Goal: Use online tool/utility: Utilize a website feature to perform a specific function

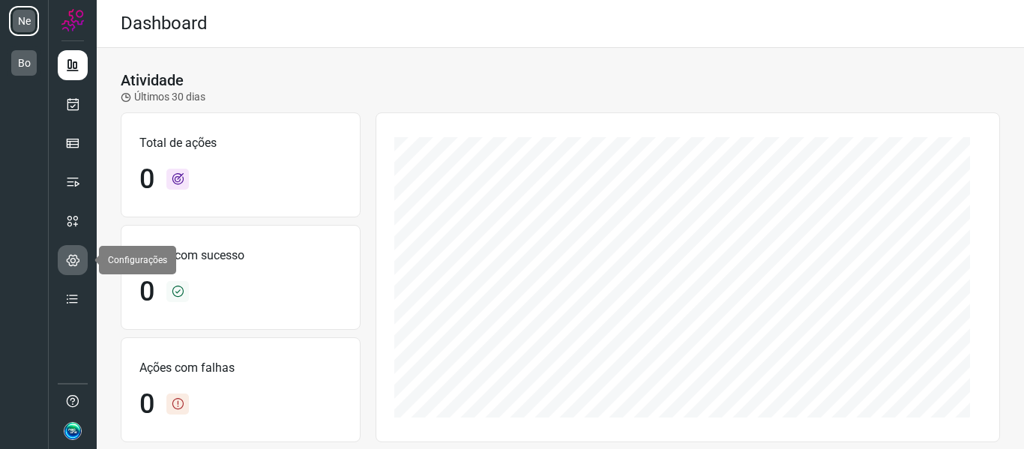
click at [76, 262] on icon at bounding box center [73, 260] width 14 height 15
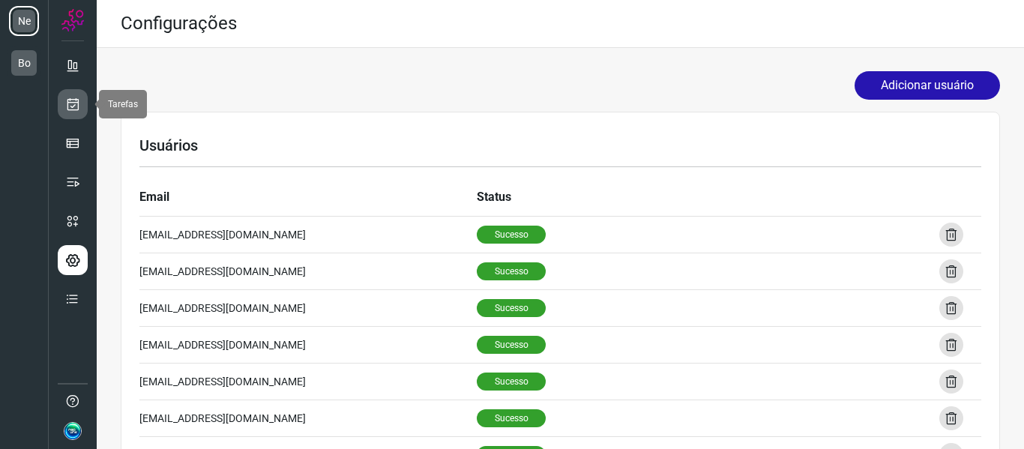
click at [71, 106] on icon at bounding box center [73, 104] width 16 height 15
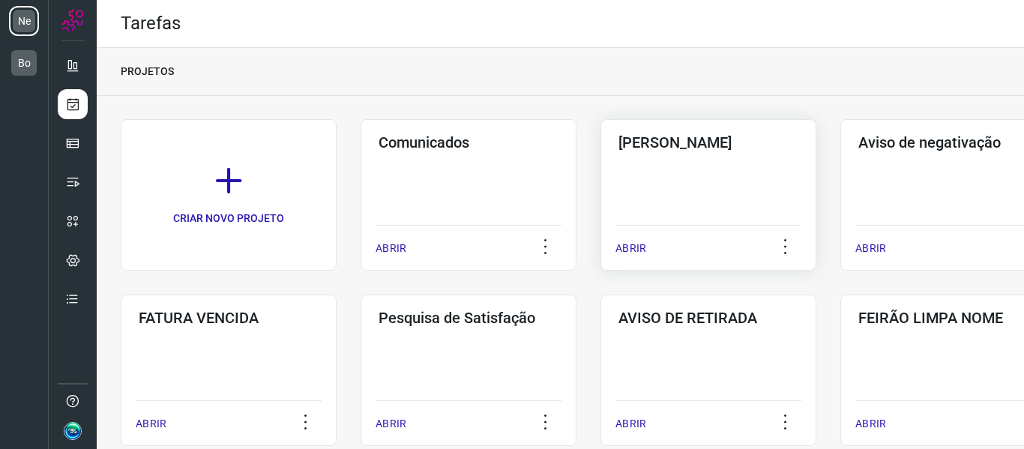
click at [840, 194] on div "Pós Serviço ABRIR" at bounding box center [948, 194] width 216 height 151
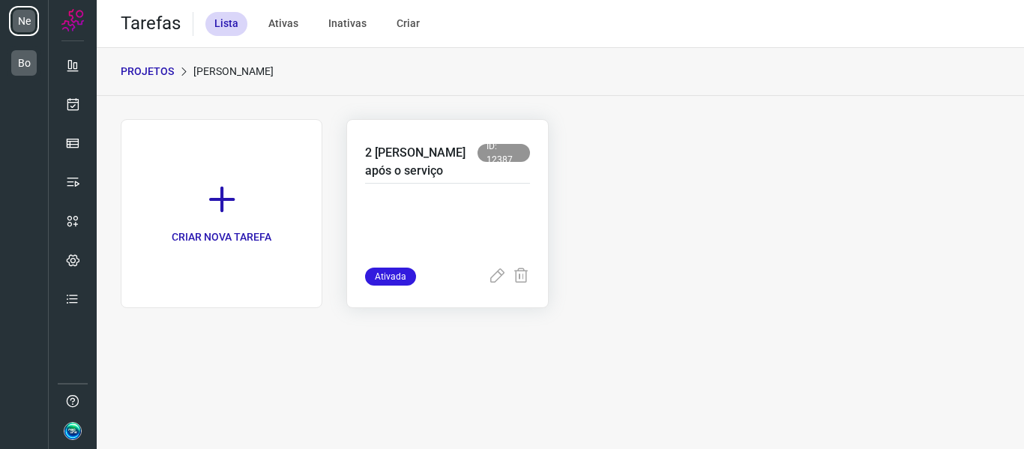
click at [425, 181] on div "2 dias após o serviço ID: 12387" at bounding box center [447, 164] width 164 height 40
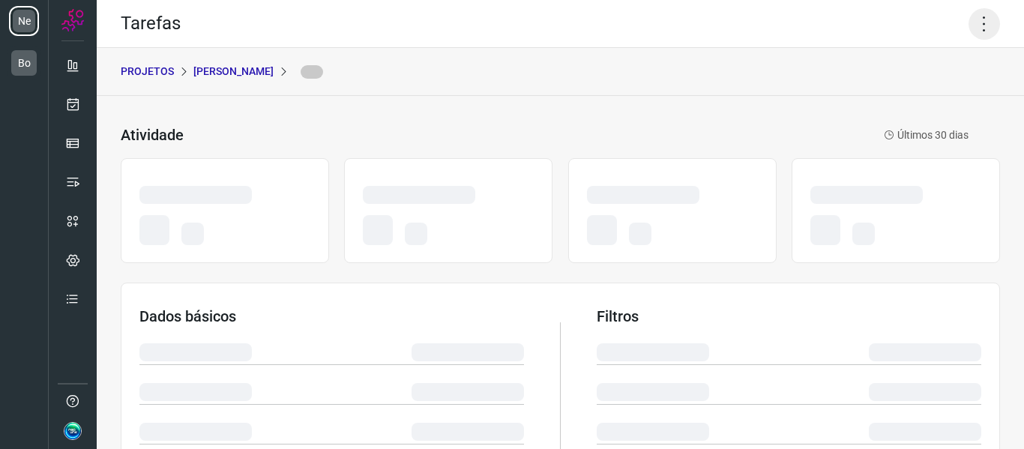
click at [974, 25] on icon at bounding box center [984, 23] width 31 height 31
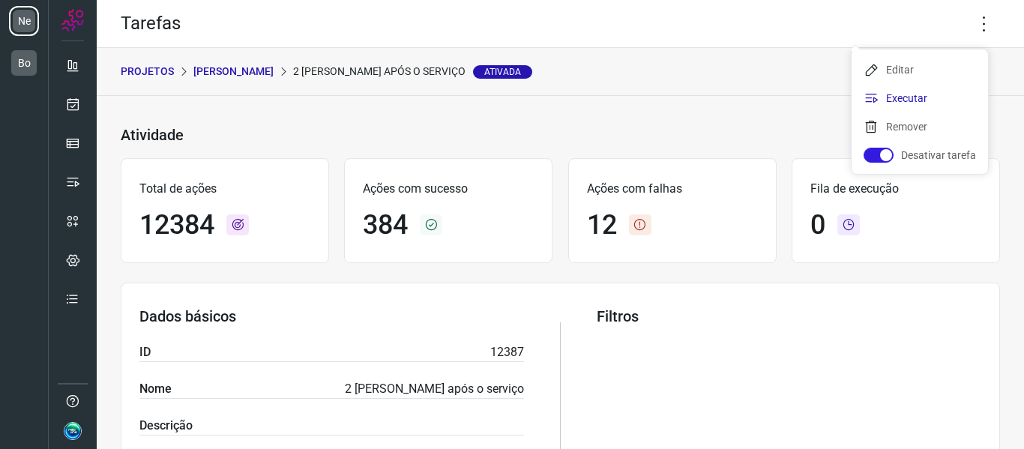
click at [898, 96] on li "Executar" at bounding box center [920, 98] width 136 height 24
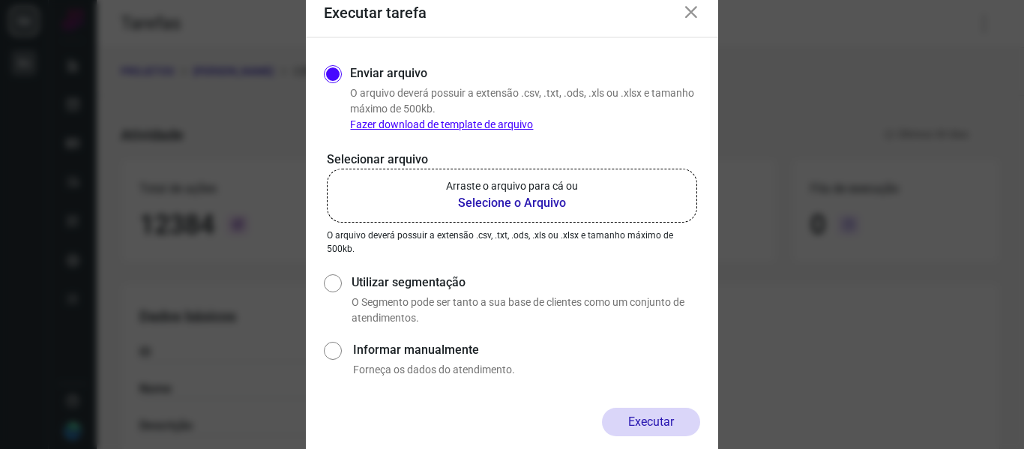
click at [539, 193] on p "Arraste o arquivo para cá ou" at bounding box center [512, 186] width 132 height 16
click at [0, 0] on input "Arraste o arquivo para cá ou Selecione o Arquivo" at bounding box center [0, 0] width 0 height 0
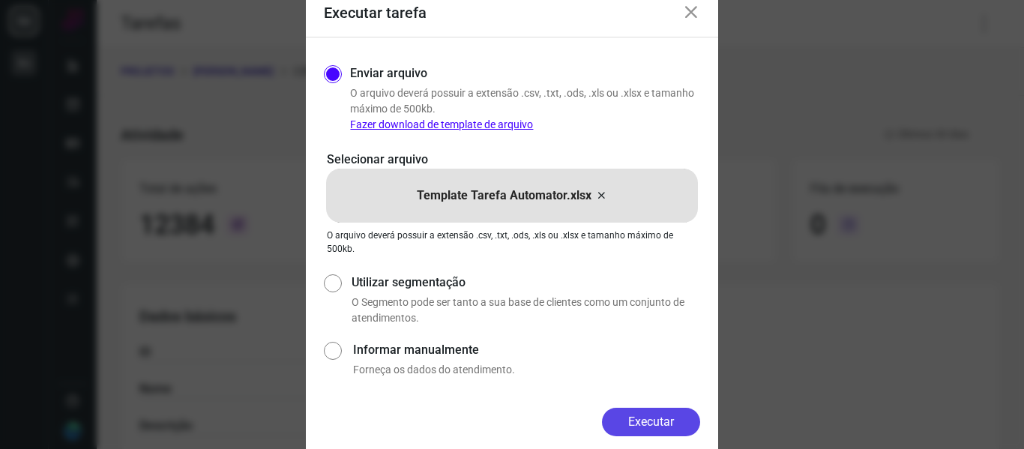
click at [654, 418] on button "Executar" at bounding box center [651, 422] width 98 height 28
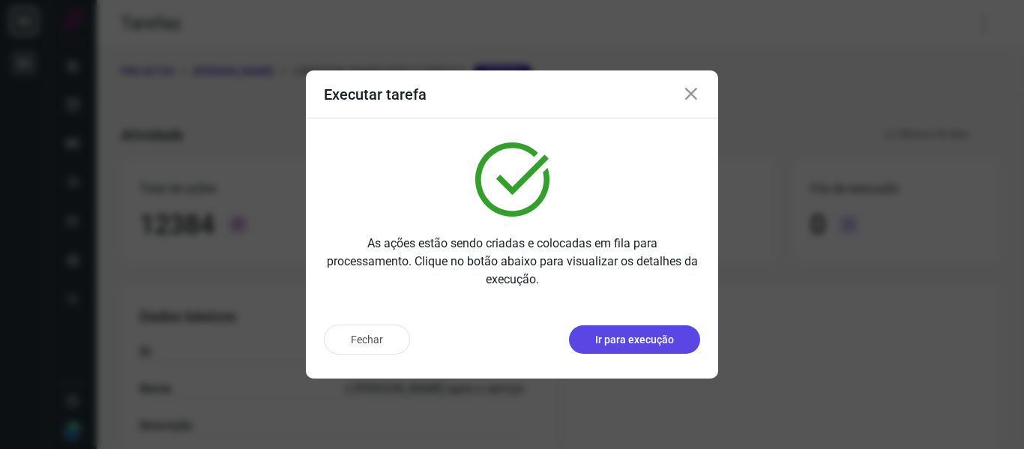
click at [660, 339] on p "Ir para execução" at bounding box center [634, 340] width 79 height 16
